Goal: Task Accomplishment & Management: Use online tool/utility

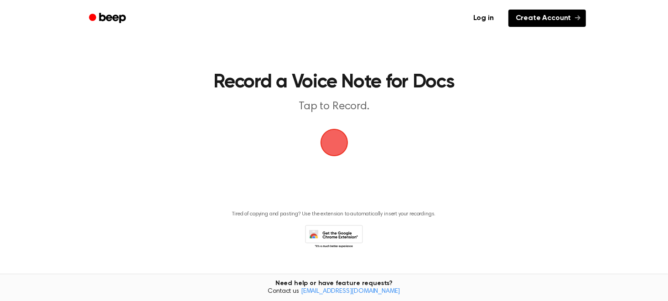
click at [540, 13] on link "Create Account" at bounding box center [547, 18] width 78 height 17
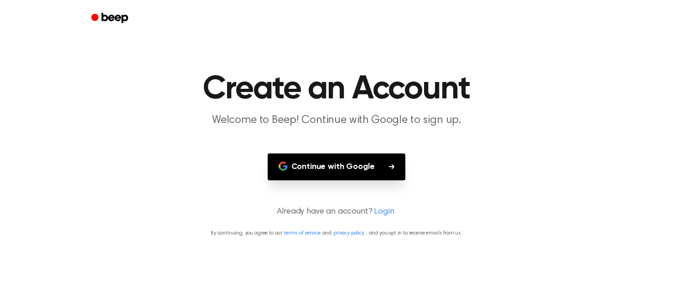
click at [365, 154] on button "Continue with Google" at bounding box center [337, 167] width 138 height 27
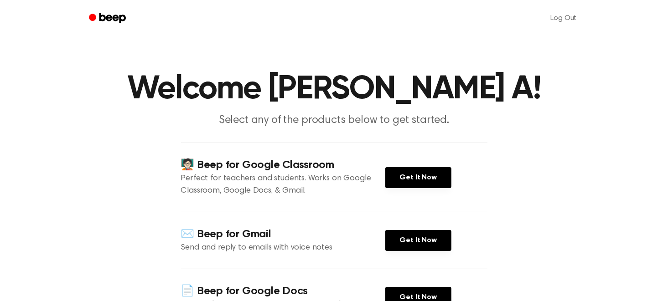
scroll to position [119, 0]
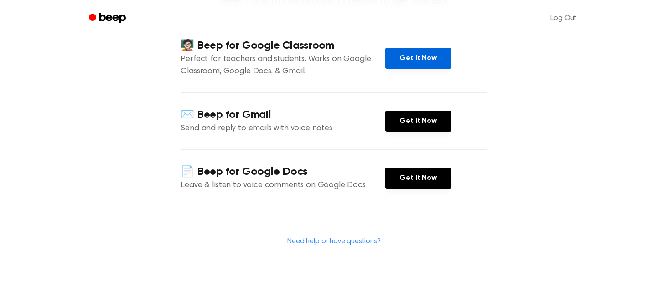
click at [440, 48] on link "Get It Now" at bounding box center [418, 58] width 66 height 21
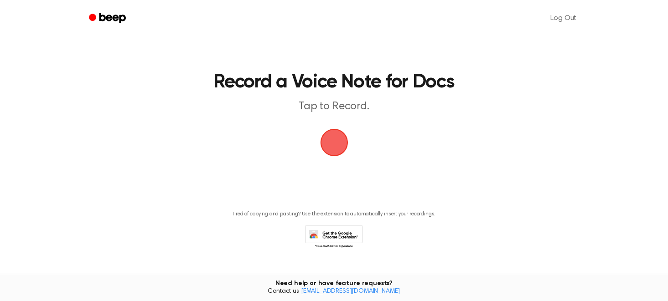
click at [364, 152] on main "Record a Voice Note for Docs Tap to Record. Tired of copying and pasting? Use t…" at bounding box center [334, 138] width 668 height 276
click at [322, 130] on span "button" at bounding box center [334, 143] width 26 height 26
click at [335, 140] on span "button" at bounding box center [334, 143] width 28 height 28
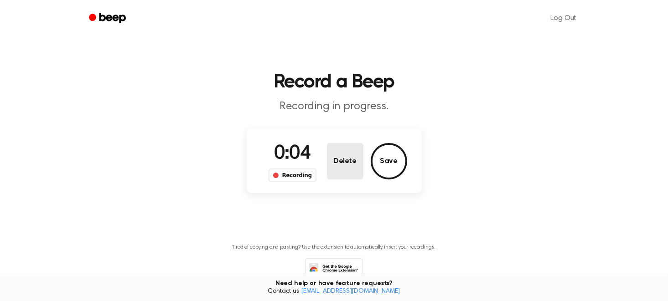
click at [357, 161] on button "Delete" at bounding box center [345, 161] width 36 height 36
